Goal: Information Seeking & Learning: Check status

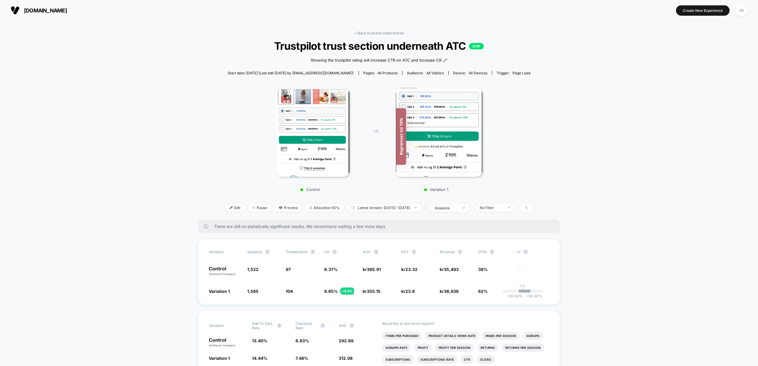
click at [372, 32] on link "< Back to all live experiences" at bounding box center [378, 33] width 49 height 4
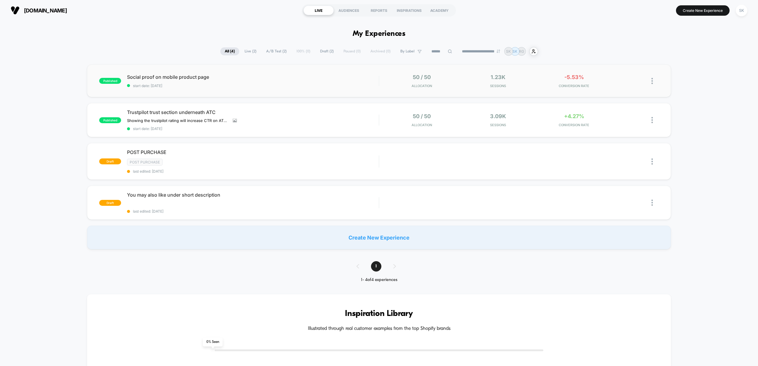
click at [188, 90] on div "published Social proof on mobile product page start date: [DATE] 50 / 50 Alloca…" at bounding box center [379, 81] width 584 height 33
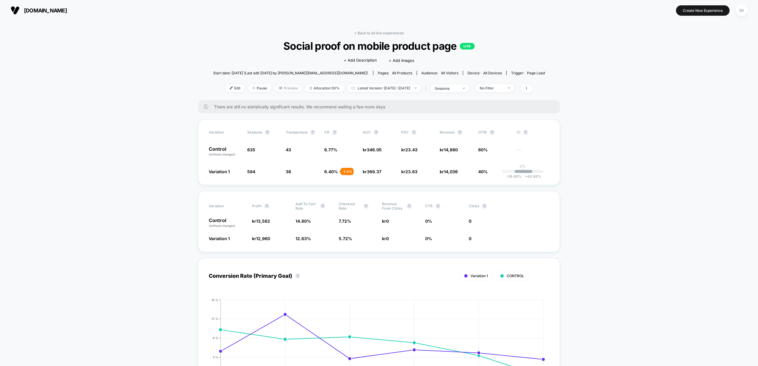
click at [281, 89] on span "Preview" at bounding box center [289, 88] width 28 height 8
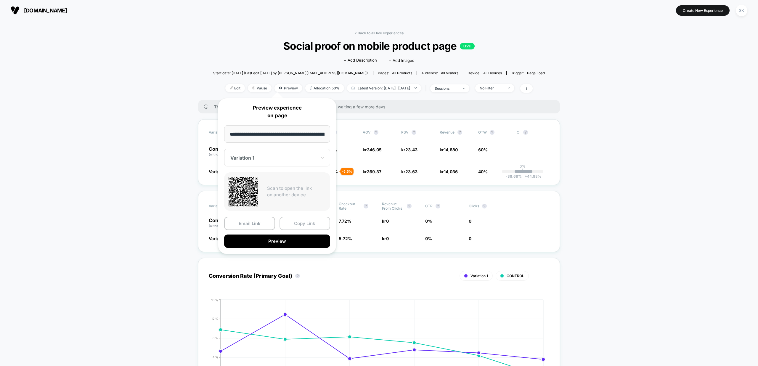
click at [304, 223] on button "Copy Link" at bounding box center [305, 223] width 51 height 13
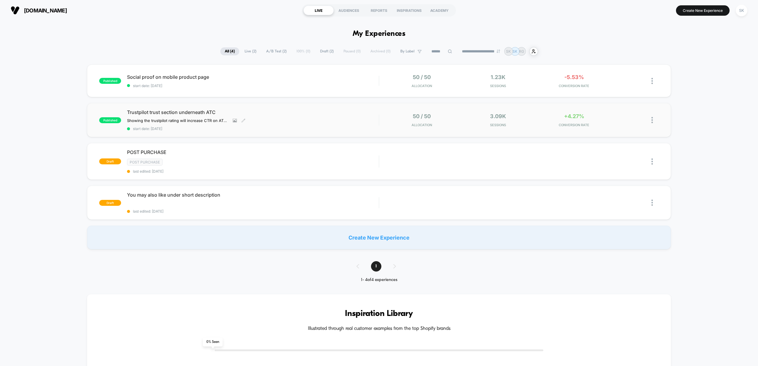
click at [169, 114] on span "Trustpilot trust section underneath ATC" at bounding box center [253, 112] width 252 height 6
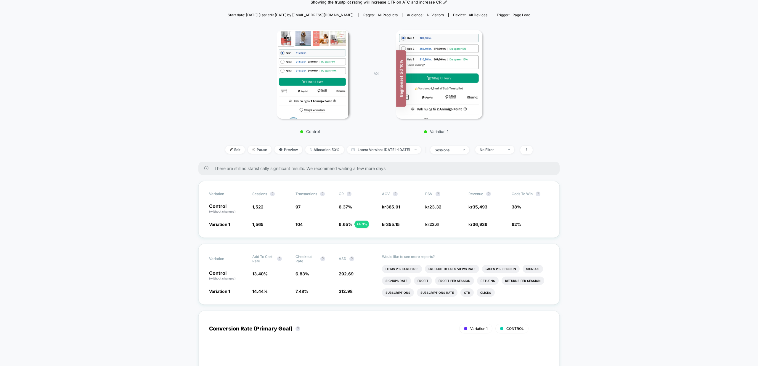
scroll to position [59, 0]
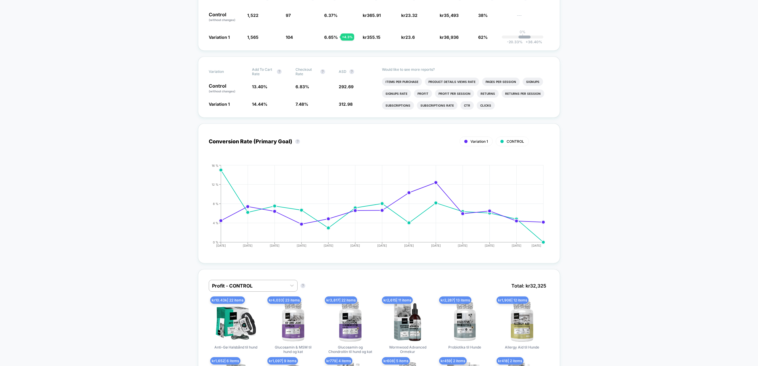
scroll to position [88, 0]
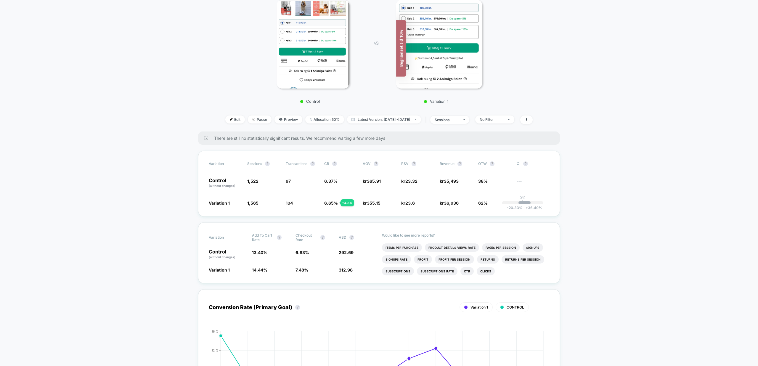
click at [336, 138] on span "There are still no statistically significant results. We recommend waiting a fe…" at bounding box center [381, 138] width 334 height 5
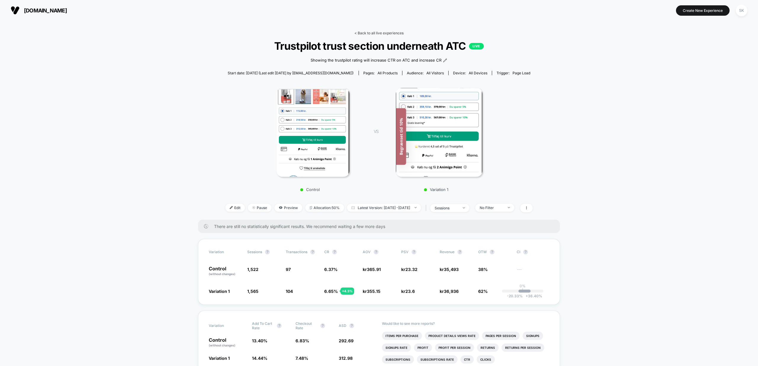
click at [383, 33] on link "< Back to all live experiences" at bounding box center [378, 33] width 49 height 4
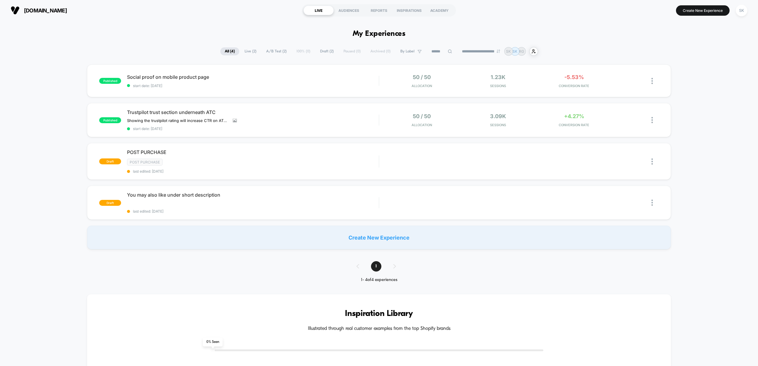
drag, startPoint x: 309, startPoint y: 38, endPoint x: 580, endPoint y: 290, distance: 370.5
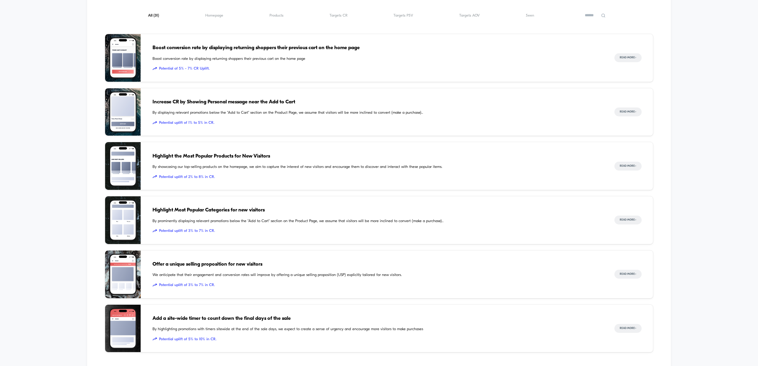
scroll to position [126, 0]
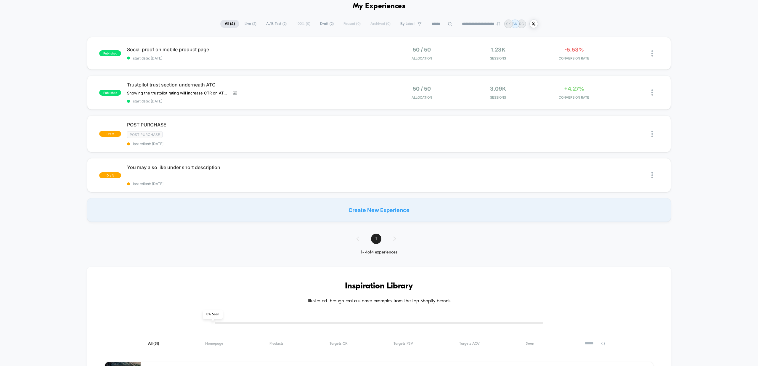
scroll to position [0, 0]
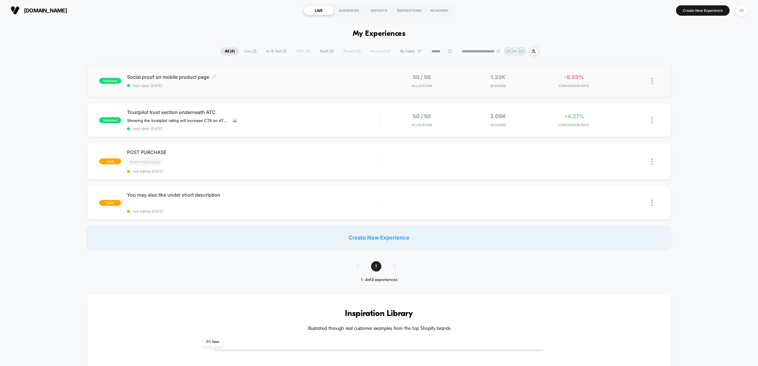
click at [365, 86] on span "start date: [DATE]" at bounding box center [253, 86] width 252 height 4
